Goal: Transaction & Acquisition: Purchase product/service

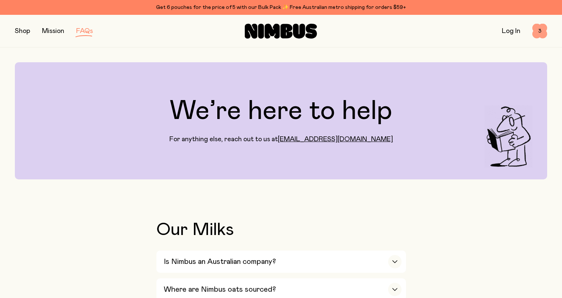
click at [536, 29] on span "3" at bounding box center [539, 31] width 15 height 15
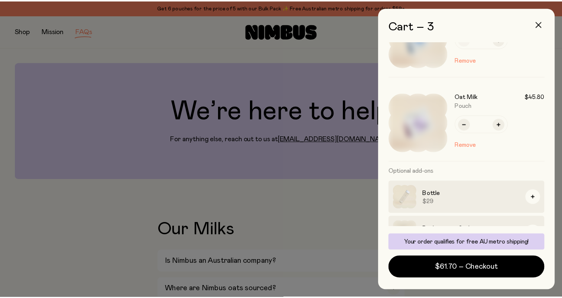
scroll to position [150, 0]
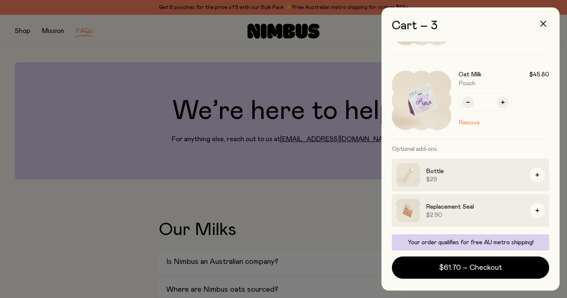
click at [101, 193] on div at bounding box center [283, 149] width 567 height 298
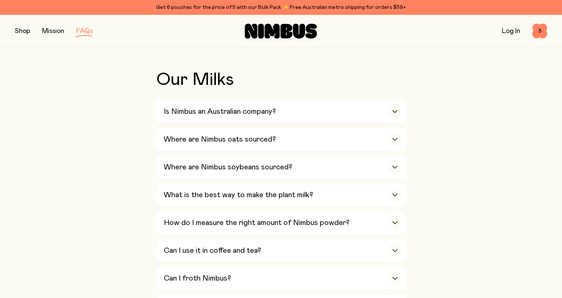
scroll to position [0, 0]
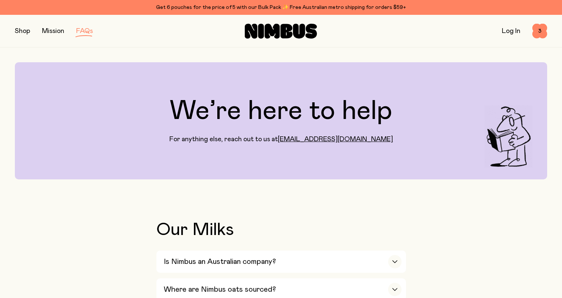
click at [261, 30] on icon at bounding box center [261, 31] width 6 height 15
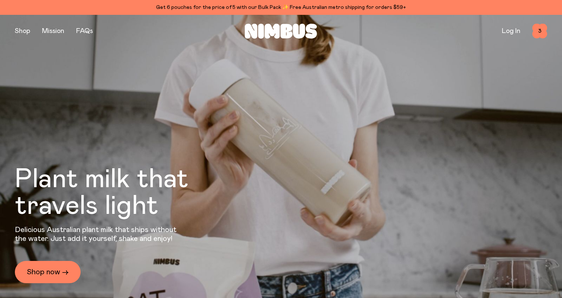
click at [164, 7] on div "Get 6 pouches for the price of 5 with our Bulk Pack ✨ Free Australian metro shi…" at bounding box center [281, 7] width 532 height 9
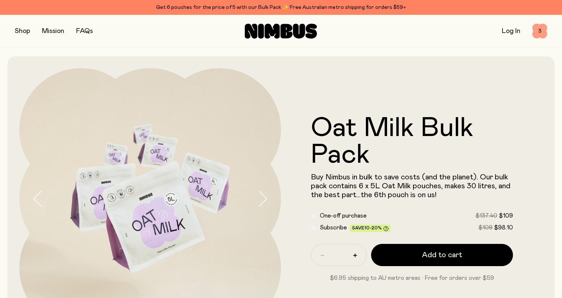
click at [541, 35] on span "3" at bounding box center [539, 31] width 15 height 15
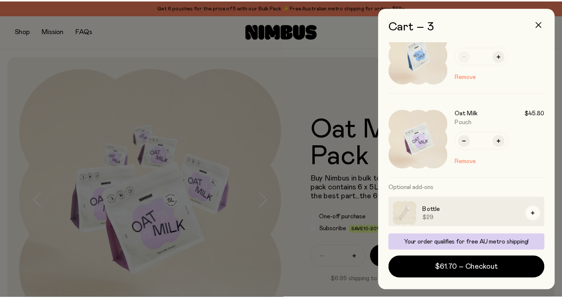
scroll to position [111, 0]
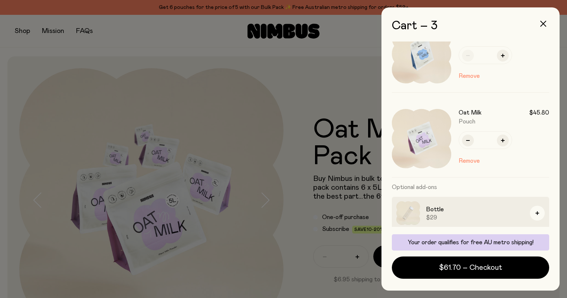
click at [338, 43] on div at bounding box center [283, 149] width 567 height 298
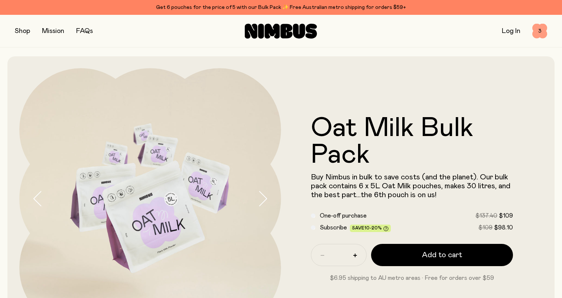
click at [539, 33] on span "3" at bounding box center [539, 31] width 15 height 15
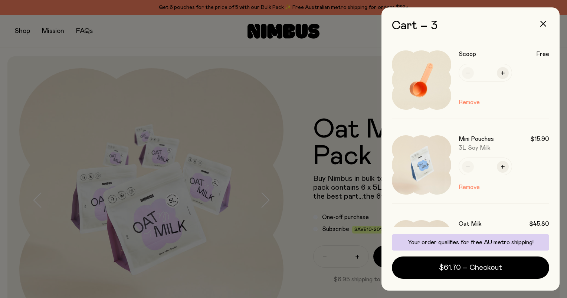
click at [303, 46] on div at bounding box center [283, 149] width 567 height 298
